Goal: Task Accomplishment & Management: Manage account settings

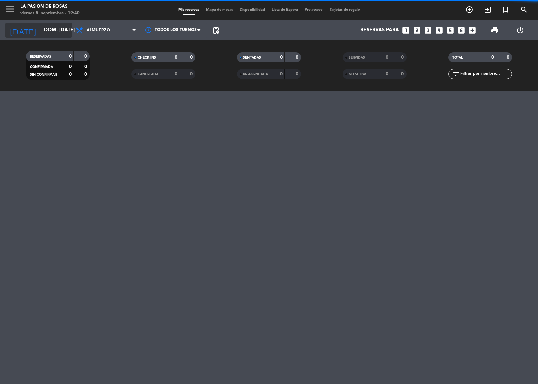
click at [56, 32] on input "dom. [DATE]" at bounding box center [73, 30] width 65 height 13
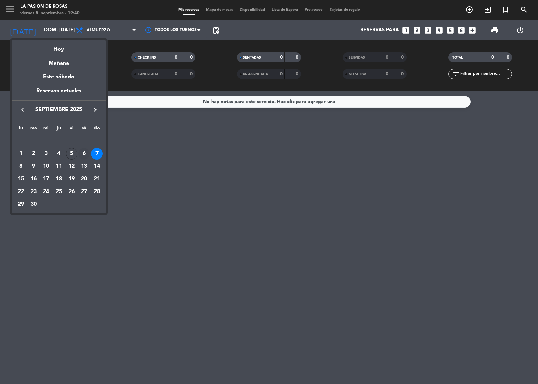
click at [85, 151] on div "6" at bounding box center [83, 153] width 11 height 11
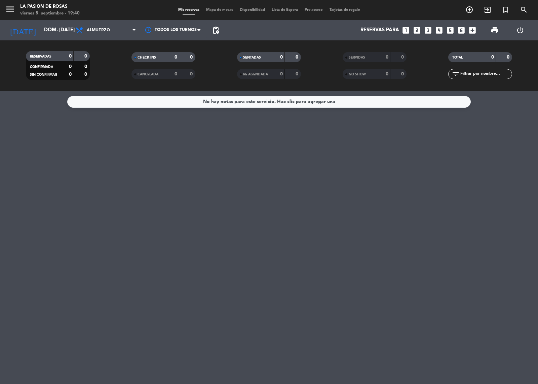
type input "sáb. [DATE]"
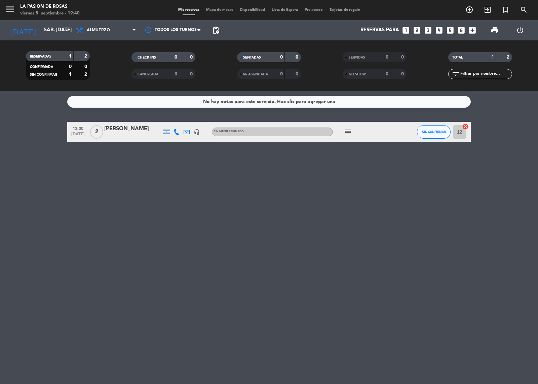
click at [131, 131] on div "[PERSON_NAME]" at bounding box center [132, 128] width 57 height 9
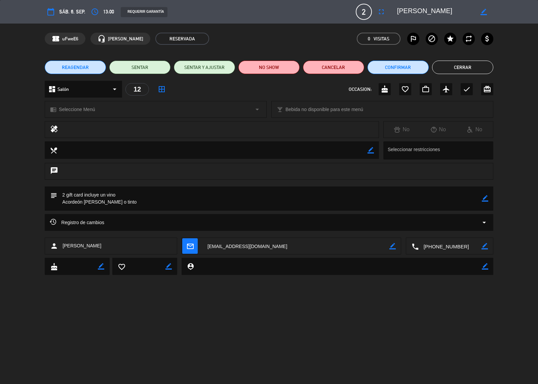
click at [93, 65] on button "REAGENDAR" at bounding box center [75, 67] width 61 height 13
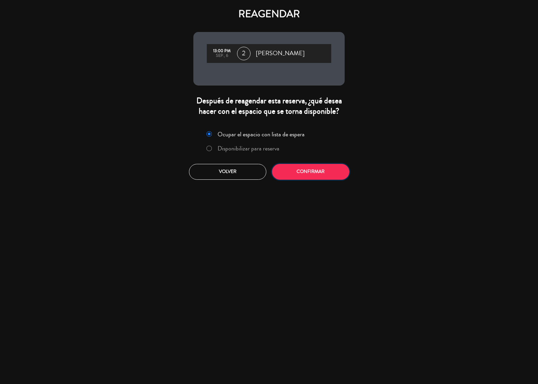
click at [306, 173] on button "Confirmar" at bounding box center [310, 172] width 77 height 16
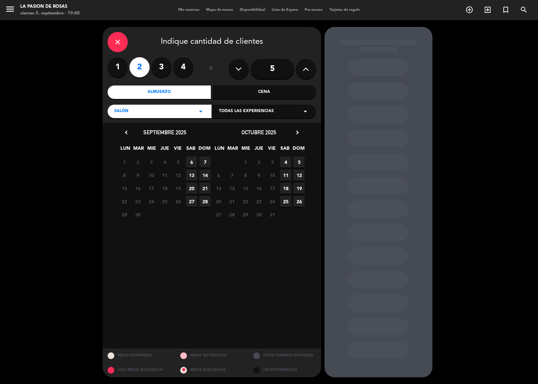
click at [190, 175] on span "13" at bounding box center [191, 175] width 11 height 11
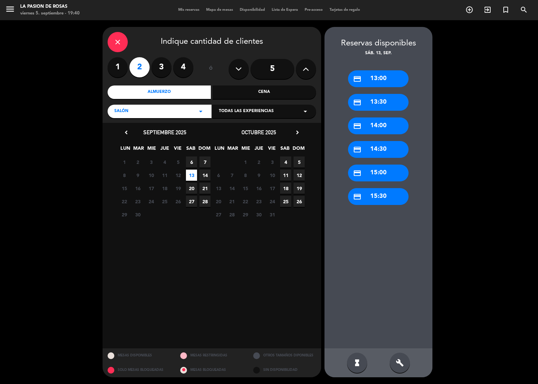
click at [375, 81] on div "credit_card 13:00" at bounding box center [378, 78] width 61 height 17
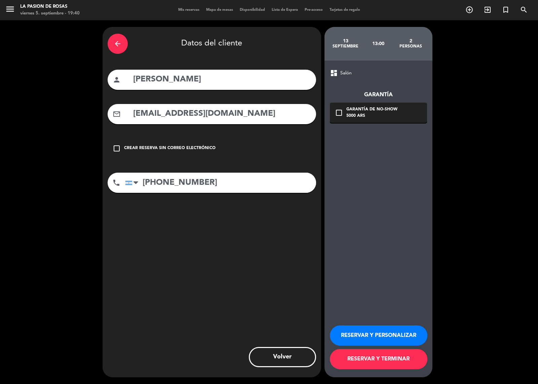
click at [381, 338] on button "RESERVAR Y PERSONALIZAR" at bounding box center [379, 335] width 98 height 20
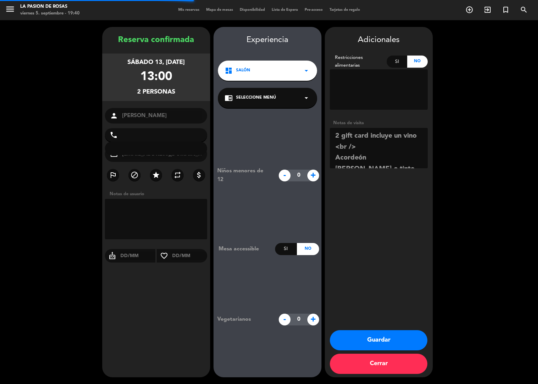
type input "[PHONE_NUMBER]"
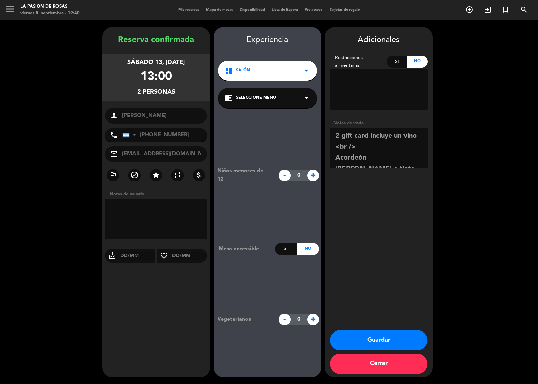
click at [381, 338] on button "Guardar" at bounding box center [379, 340] width 98 height 20
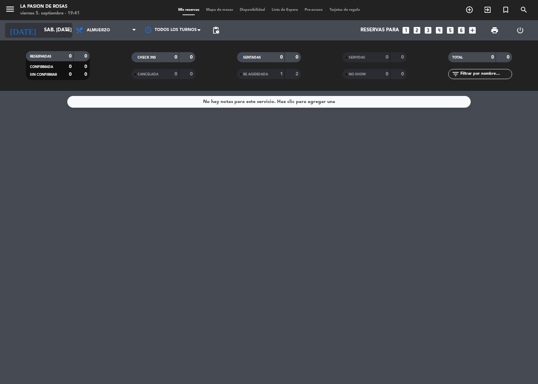
click at [41, 30] on input "sáb. [DATE]" at bounding box center [73, 30] width 65 height 13
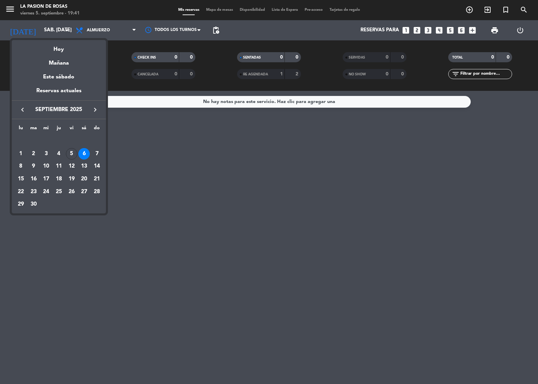
click at [96, 38] on div "semana que viene esta semana semana previa misma semana del año anterior Hoy Ma…" at bounding box center [59, 125] width 94 height 177
click at [98, 33] on div at bounding box center [269, 192] width 538 height 384
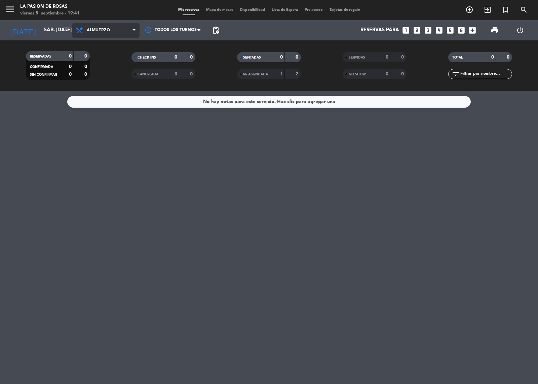
click at [99, 31] on span "Almuerzo" at bounding box center [98, 30] width 23 height 5
click at [100, 76] on div "menu [PERSON_NAME] de [PERSON_NAME] 5. septiembre - 19:41 Mis reservas Mapa de …" at bounding box center [269, 45] width 538 height 91
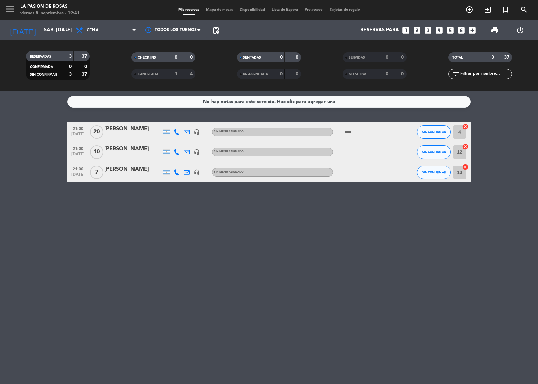
click at [130, 169] on div "[PERSON_NAME]" at bounding box center [132, 169] width 57 height 9
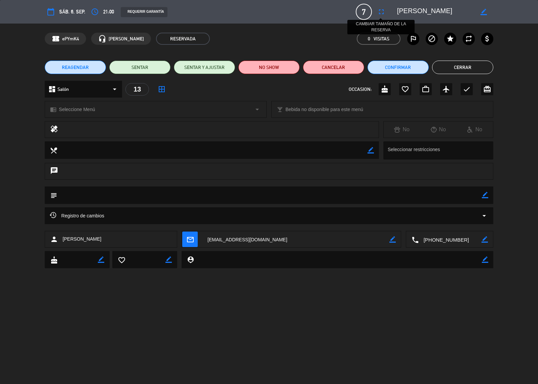
click at [381, 11] on icon "fullscreen" at bounding box center [381, 12] width 8 height 8
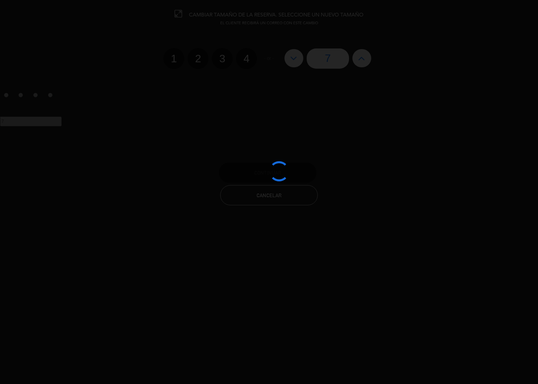
click at [361, 56] on div at bounding box center [269, 192] width 538 height 384
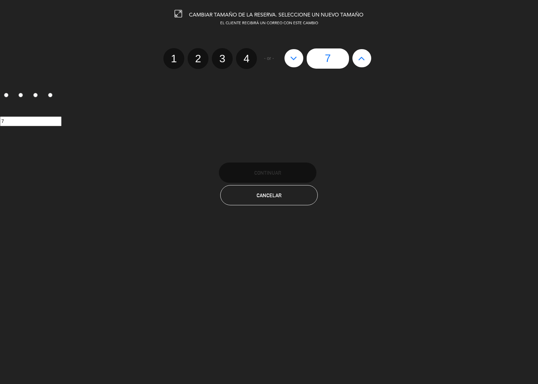
click at [361, 56] on icon at bounding box center [361, 58] width 7 height 11
type input "8"
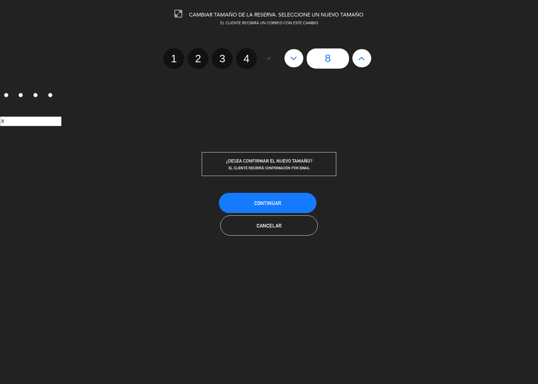
click at [361, 56] on icon at bounding box center [361, 58] width 7 height 11
type input "9"
click at [361, 56] on icon at bounding box center [361, 58] width 7 height 11
type input "10"
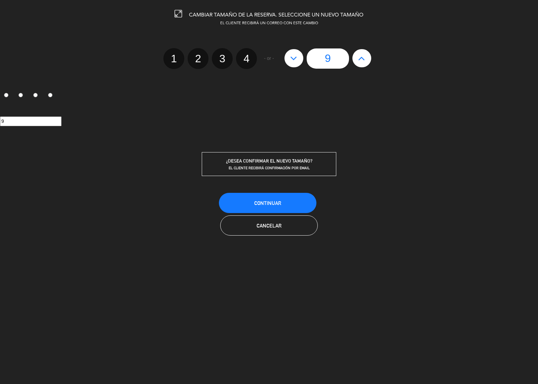
type input "10"
click at [259, 200] on span "Continuar" at bounding box center [267, 203] width 27 height 6
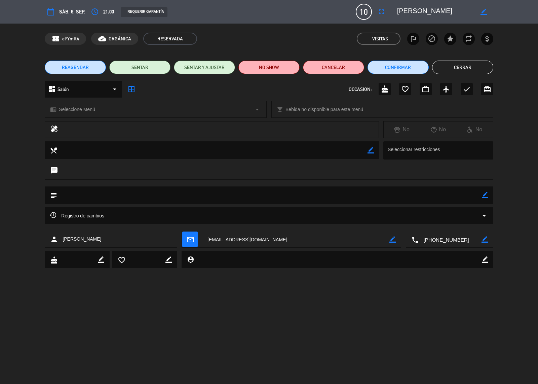
click at [456, 68] on button "Cerrar" at bounding box center [462, 67] width 61 height 13
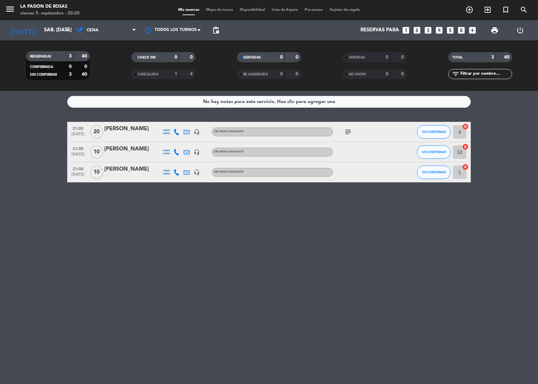
click at [416, 31] on icon "looks_two" at bounding box center [417, 30] width 9 height 9
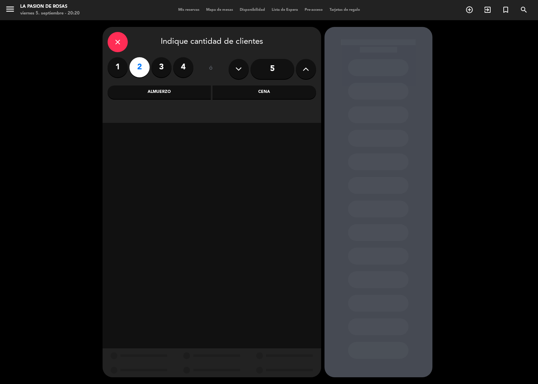
click at [256, 92] on div "Cena" at bounding box center [265, 91] width 104 height 13
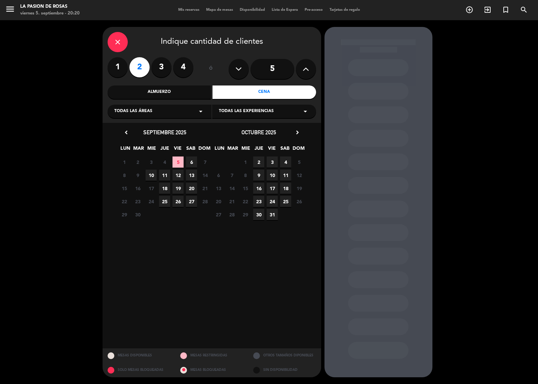
click at [192, 162] on span "6" at bounding box center [191, 161] width 11 height 11
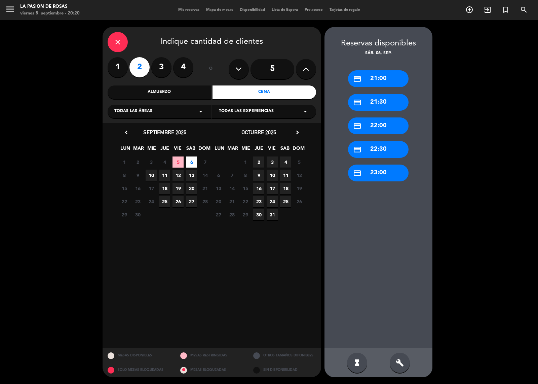
click at [368, 80] on div "credit_card 21:00" at bounding box center [378, 78] width 61 height 17
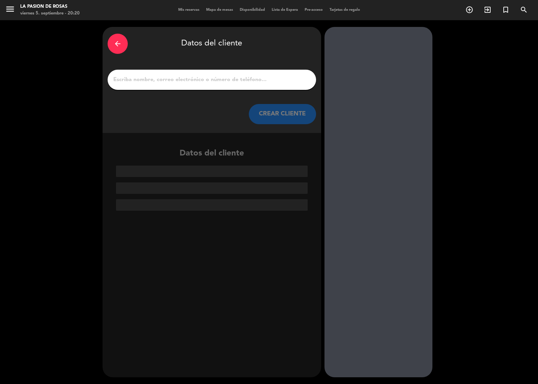
click at [157, 83] on input "1" at bounding box center [212, 79] width 198 height 9
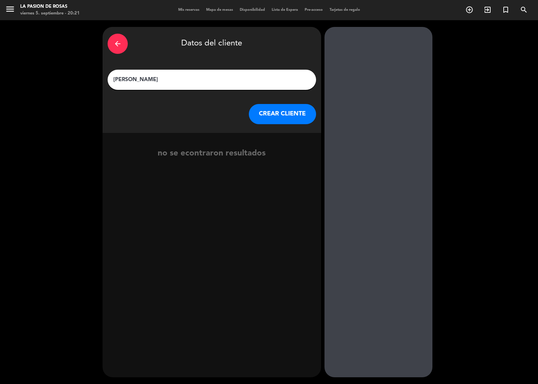
type input "[PERSON_NAME]"
click at [273, 115] on button "CREAR CLIENTE" at bounding box center [282, 114] width 67 height 20
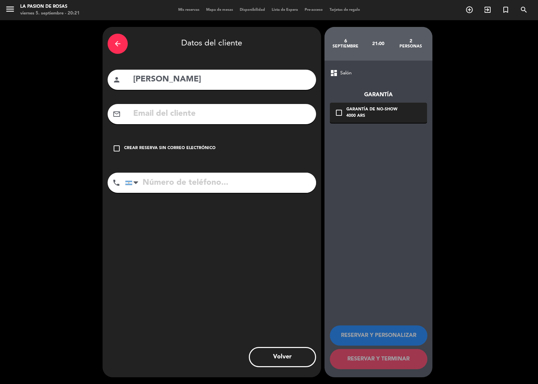
click at [113, 148] on icon "check_box_outline_blank" at bounding box center [117, 148] width 8 height 8
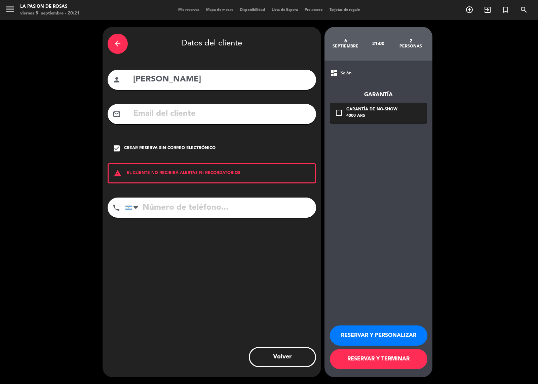
click at [162, 208] on input "tel" at bounding box center [220, 207] width 191 height 20
type input "1137904770"
click at [368, 358] on button "RESERVAR Y TERMINAR" at bounding box center [379, 359] width 98 height 20
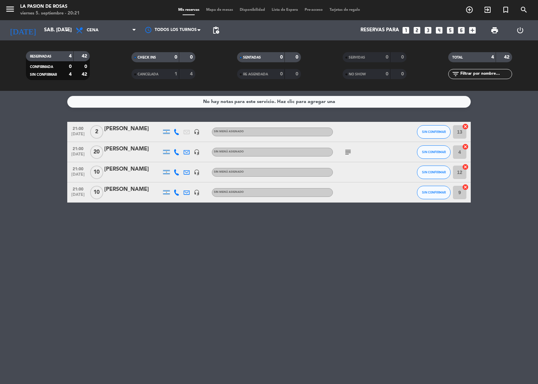
click at [120, 128] on div "[PERSON_NAME]" at bounding box center [132, 128] width 57 height 9
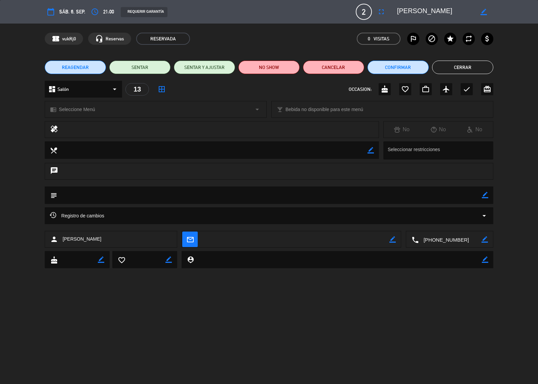
click at [374, 200] on textarea at bounding box center [269, 194] width 424 height 17
click at [77, 194] on textarea at bounding box center [269, 194] width 424 height 17
click at [51, 192] on icon "subject" at bounding box center [53, 194] width 7 height 7
click at [483, 195] on icon "border_color" at bounding box center [485, 195] width 6 height 6
click at [483, 195] on icon at bounding box center [485, 195] width 6 height 6
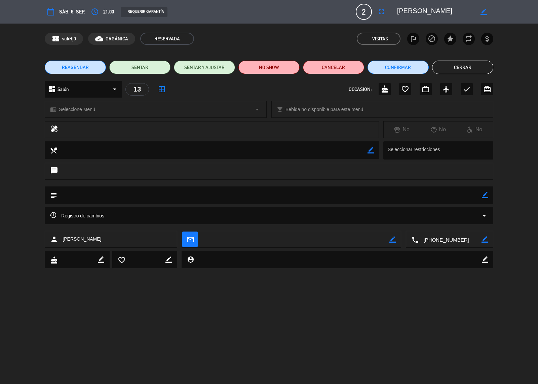
click at [70, 194] on textarea at bounding box center [269, 194] width 424 height 17
drag, startPoint x: 54, startPoint y: 193, endPoint x: 54, endPoint y: 197, distance: 4.0
click at [54, 194] on icon "subject" at bounding box center [53, 194] width 7 height 7
click at [54, 197] on icon "subject" at bounding box center [53, 194] width 7 height 7
click at [61, 192] on textarea at bounding box center [269, 194] width 424 height 17
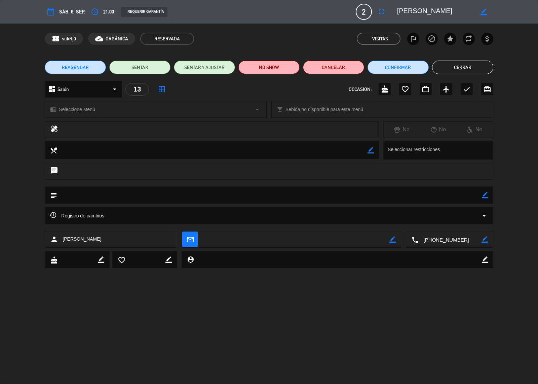
click at [66, 194] on textarea at bounding box center [269, 194] width 424 height 17
click at [60, 193] on textarea at bounding box center [269, 194] width 424 height 17
click at [67, 192] on textarea at bounding box center [269, 194] width 424 height 17
click at [100, 192] on textarea at bounding box center [269, 194] width 424 height 17
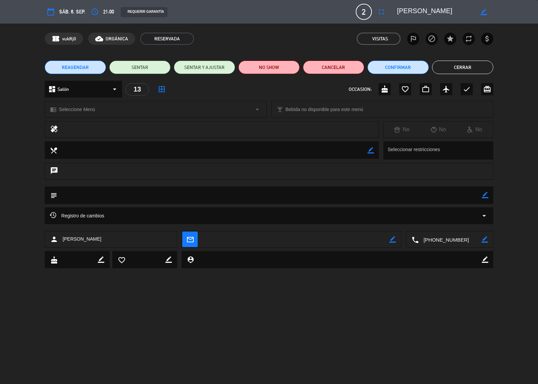
click at [100, 192] on textarea at bounding box center [269, 194] width 424 height 17
click at [55, 194] on icon "subject" at bounding box center [53, 194] width 7 height 7
click at [485, 194] on icon "border_color" at bounding box center [485, 195] width 6 height 6
click at [81, 198] on textarea at bounding box center [269, 194] width 424 height 17
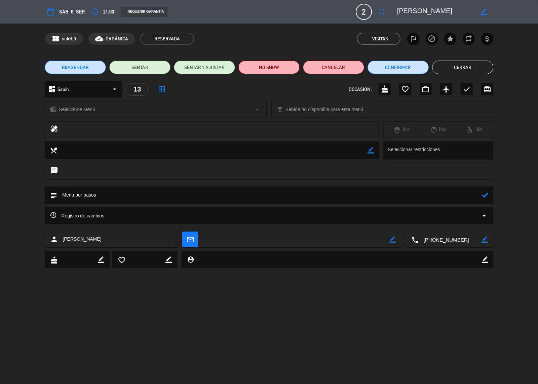
click at [486, 195] on icon at bounding box center [485, 195] width 6 height 6
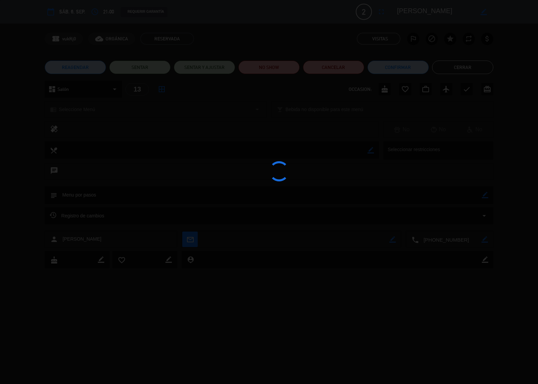
type textarea "Menu por pasos"
